Goal: Information Seeking & Learning: Learn about a topic

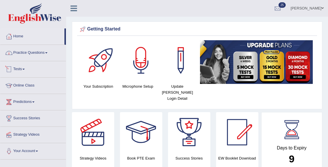
click at [23, 50] on link "Practice Questions" at bounding box center [33, 52] width 66 height 14
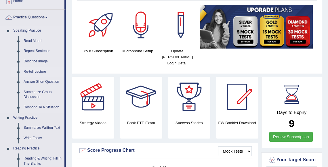
scroll to position [37, 0]
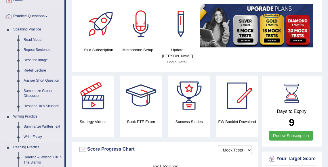
click at [31, 139] on link "Write Essay" at bounding box center [42, 137] width 43 height 10
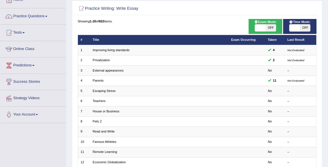
scroll to position [36, 0]
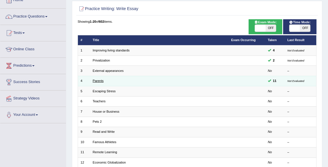
click at [102, 82] on link "Parents" at bounding box center [98, 80] width 11 height 3
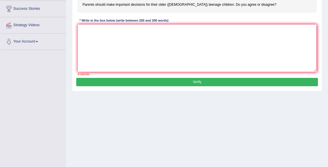
scroll to position [73, 0]
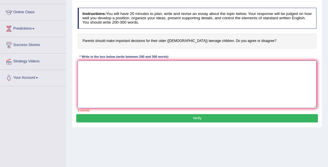
click at [115, 84] on textarea at bounding box center [197, 85] width 239 height 48
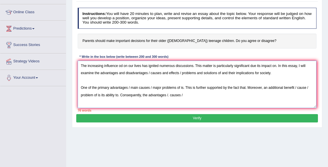
click at [172, 95] on textarea "The increasing influence od on our lives has ignited numerous discussions. This…" at bounding box center [197, 85] width 239 height 48
click at [193, 94] on textarea "The increasing influence od on our lives has ignited numerous discussions. This…" at bounding box center [197, 85] width 239 height 48
click at [250, 88] on textarea "The increasing influence od on our lives has ignited numerous discussions. This…" at bounding box center [197, 85] width 239 height 48
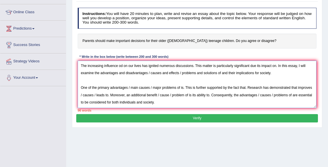
click at [232, 105] on textarea "The increasing influence od on our lives has ignited numerous discussions. This…" at bounding box center [197, 85] width 239 height 48
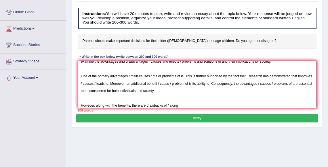
click at [108, 104] on textarea "The increasing influence od on our lives has ignited numerous discussions. This…" at bounding box center [197, 85] width 239 height 48
click at [182, 103] on textarea "The increasing influence od on our lives has ignited numerous discussions. This…" at bounding box center [197, 85] width 239 height 48
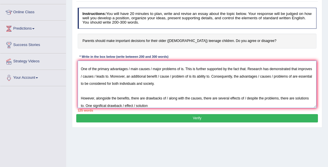
scroll to position [26, 0]
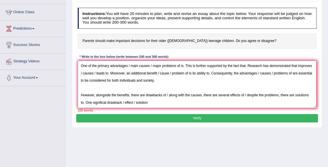
drag, startPoint x: 166, startPoint y: 105, endPoint x: 125, endPoint y: 105, distance: 41.5
click at [124, 105] on textarea "The increasing influence od on our lives has ignited numerous discussions. This…" at bounding box center [197, 85] width 239 height 48
click at [175, 103] on textarea "The increasing influence od on our lives has ignited numerous discussions. This…" at bounding box center [197, 85] width 239 height 48
click at [191, 104] on textarea "The increasing influence od on our lives has ignited numerous discussions. This…" at bounding box center [197, 85] width 239 height 48
click at [190, 103] on textarea "The increasing influence od on our lives has ignited numerous discussions. This…" at bounding box center [197, 85] width 239 height 48
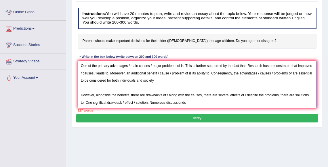
click at [190, 103] on textarea "The increasing influence od on our lives has ignited numerous discussions. This…" at bounding box center [197, 85] width 239 height 48
click at [186, 103] on textarea "The increasing influence od on our lives has ignited numerous discussions. This…" at bounding box center [197, 85] width 239 height 48
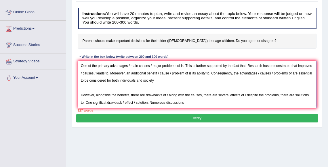
paste textarea "rawback / effect / solution"
click at [203, 104] on textarea "The increasing influence od on our lives has ignited numerous discussions. This…" at bounding box center [197, 85] width 239 height 48
click at [217, 103] on textarea "The increasing influence od on our lives has ignited numerous discussions. This…" at bounding box center [197, 85] width 239 height 48
click at [231, 103] on textarea "The increasing influence od on our lives has ignited numerous discussions. This…" at bounding box center [197, 85] width 239 height 48
click at [252, 105] on textarea "The increasing influence od on our lives has ignited numerous discussions. This…" at bounding box center [197, 85] width 239 height 48
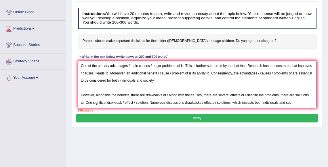
scroll to position [31, 0]
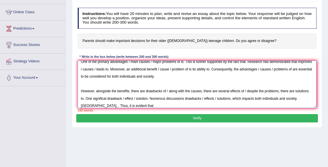
paste textarea "rawback / effect / solution"
click at [149, 106] on textarea "The increasing influence od on our lives has ignited numerous discussions. This…" at bounding box center [197, 85] width 239 height 48
click at [165, 106] on textarea "The increasing influence od on our lives has ignited numerous discussions. This…" at bounding box center [197, 85] width 239 height 48
click at [177, 106] on textarea "The increasing influence od on our lives has ignited numerous discussions. This…" at bounding box center [197, 85] width 239 height 48
click at [198, 107] on textarea "The increasing influence od on our lives has ignited numerous discussions. This…" at bounding box center [197, 85] width 239 height 48
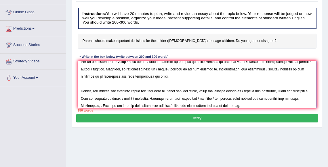
click at [112, 106] on textarea at bounding box center [197, 85] width 239 height 48
click at [192, 96] on textarea at bounding box center [197, 85] width 239 height 48
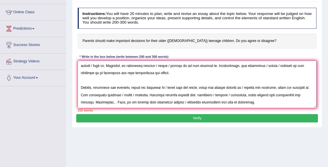
click at [200, 96] on textarea at bounding box center [197, 85] width 239 height 48
drag, startPoint x: 217, startPoint y: 95, endPoint x: 115, endPoint y: 103, distance: 101.7
click at [115, 103] on textarea at bounding box center [197, 85] width 239 height 48
drag, startPoint x: 215, startPoint y: 94, endPoint x: 116, endPoint y: 101, distance: 99.6
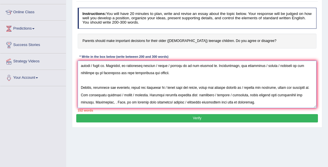
click at [115, 101] on textarea at bounding box center [197, 85] width 239 height 48
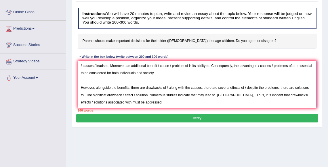
click at [254, 95] on textarea "The increasing influence od on our lives has ignited numerous discussions. This…" at bounding box center [197, 85] width 239 height 48
paste textarea "drawbacks / effects / solutions, which impacts both individuals and society"
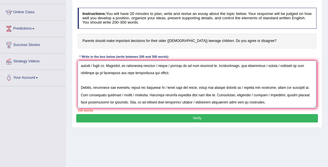
click at [254, 94] on textarea at bounding box center [197, 85] width 239 height 48
drag, startPoint x: 260, startPoint y: 96, endPoint x: 277, endPoint y: 94, distance: 17.4
click at [277, 94] on textarea at bounding box center [197, 85] width 239 height 48
click at [293, 96] on textarea at bounding box center [197, 85] width 239 height 48
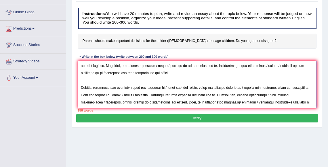
click at [111, 104] on textarea at bounding box center [197, 85] width 239 height 48
type textarea "The increasing influence od on our lives has ignited numerous discussions. This…"
click at [190, 115] on button "Verify" at bounding box center [197, 118] width 242 height 8
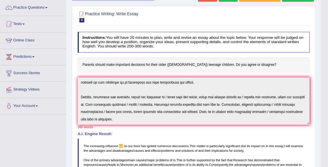
scroll to position [0, 0]
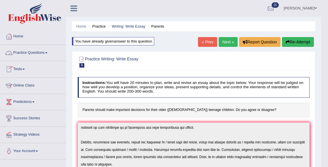
click at [20, 66] on link "Tests" at bounding box center [33, 68] width 66 height 14
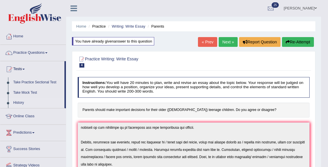
click at [20, 102] on link "History" at bounding box center [38, 103] width 54 height 10
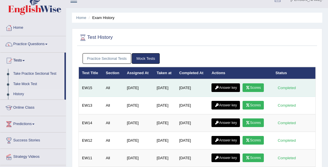
click at [254, 88] on link "Scores" at bounding box center [253, 88] width 21 height 9
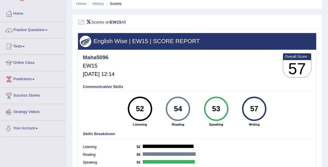
scroll to position [9, 0]
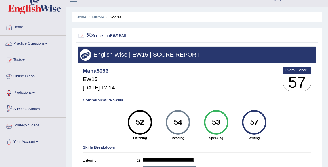
click at [97, 20] on li "History" at bounding box center [95, 16] width 17 height 5
click at [97, 18] on link "History" at bounding box center [98, 17] width 12 height 4
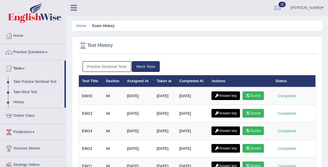
scroll to position [14, 0]
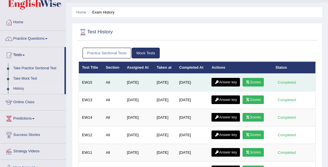
click at [224, 85] on link "Answer key" at bounding box center [226, 82] width 29 height 9
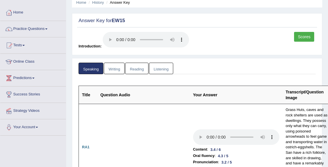
click at [159, 73] on link "Listening" at bounding box center [161, 69] width 24 height 12
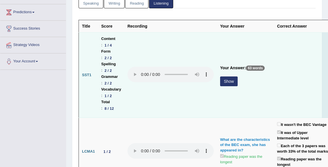
scroll to position [90, 0]
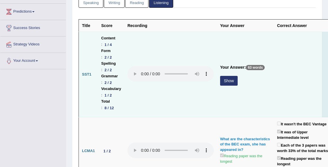
click at [226, 86] on button "Show" at bounding box center [229, 81] width 18 height 10
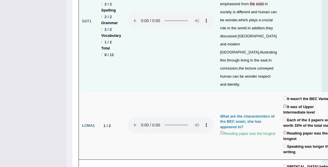
scroll to position [141, 0]
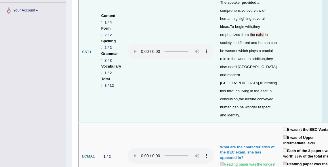
click at [256, 37] on span "exist" at bounding box center [260, 35] width 8 height 4
copy span "exist"
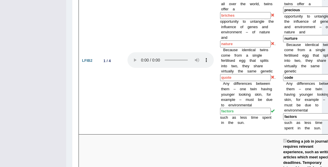
scroll to position [595, 0]
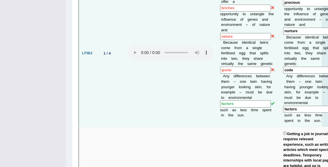
click at [283, 6] on input "precious" at bounding box center [308, 2] width 51 height 7
click at [283, 35] on input "nurture" at bounding box center [308, 31] width 51 height 7
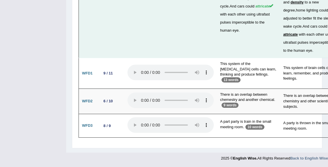
scroll to position [2164, 0]
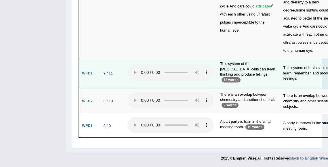
click at [292, 71] on td "This system of brain cells can learn, remember, and produce feelings." at bounding box center [309, 73] width 58 height 31
copy td "feelings"
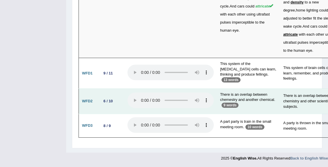
click at [290, 96] on td "There is an overlap between chemistry and other scientific subjects." at bounding box center [309, 101] width 58 height 25
copy td "chemistry"
drag, startPoint x: 313, startPoint y: 101, endPoint x: 288, endPoint y: 96, distance: 25.8
click at [288, 96] on td "There is an overlap between chemistry and other scientific subjects." at bounding box center [309, 101] width 58 height 25
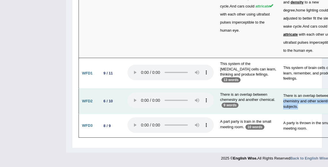
copy td "chemistry and other scientific subjects."
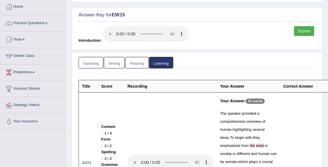
scroll to position [0, 0]
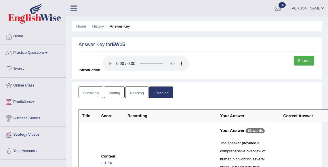
click at [108, 93] on link "Writing" at bounding box center [114, 93] width 21 height 12
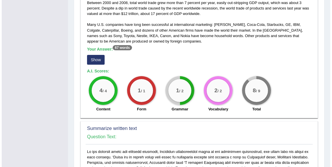
scroll to position [199, 0]
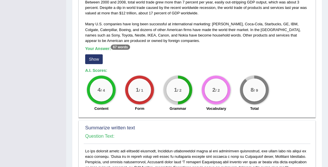
click at [92, 54] on button "Show" at bounding box center [94, 59] width 18 height 10
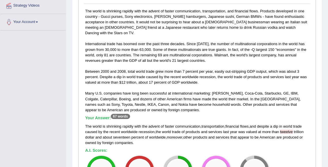
scroll to position [130, 0]
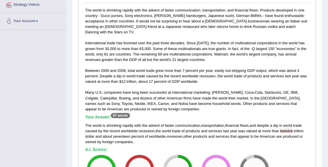
click at [289, 129] on span "tweelve" at bounding box center [286, 131] width 13 height 4
copy span "tweelve"
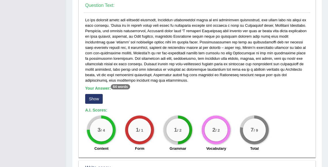
scroll to position [342, 0]
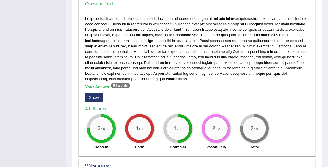
click at [95, 93] on button "Show" at bounding box center [94, 98] width 18 height 10
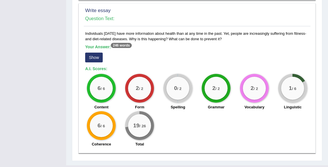
scroll to position [510, 0]
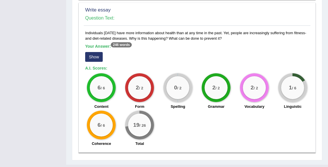
click at [93, 52] on button "Show" at bounding box center [94, 57] width 18 height 10
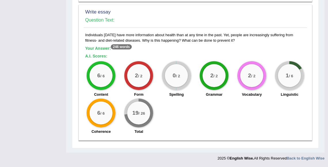
scroll to position [501, 0]
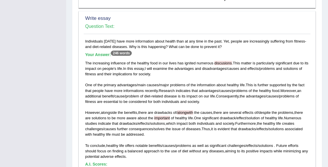
click at [170, 116] on span "important" at bounding box center [162, 118] width 16 height 4
copy span "important"
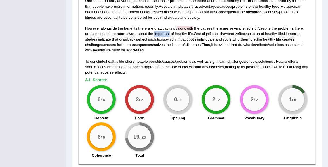
scroll to position [587, 0]
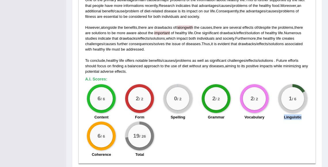
drag, startPoint x: 284, startPoint y: 111, endPoint x: 303, endPoint y: 111, distance: 18.7
click at [303, 115] on div "Linguistic" at bounding box center [293, 118] width 33 height 7
copy label "Linguistic"
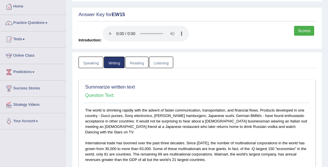
scroll to position [0, 0]
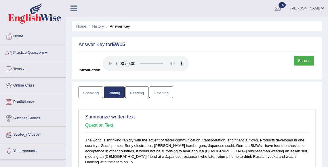
click at [131, 93] on link "Reading" at bounding box center [136, 93] width 23 height 12
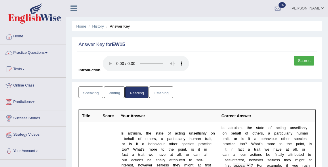
click at [93, 92] on link "Speaking" at bounding box center [91, 93] width 25 height 12
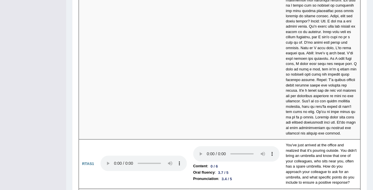
scroll to position [2060, 0]
